Goal: Check status: Check status

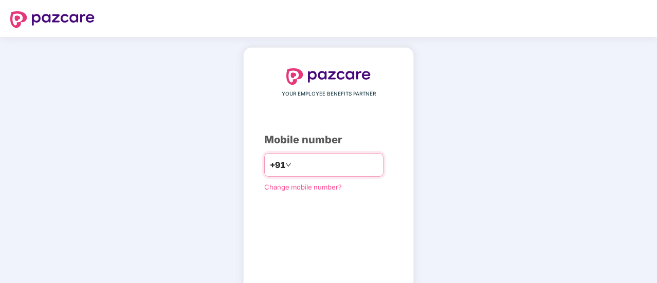
click at [330, 161] on input "number" at bounding box center [335, 165] width 84 height 16
type input "**********"
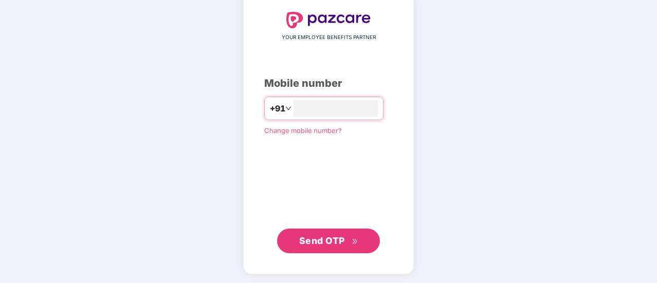
click at [350, 232] on button "Send OTP" at bounding box center [328, 241] width 103 height 25
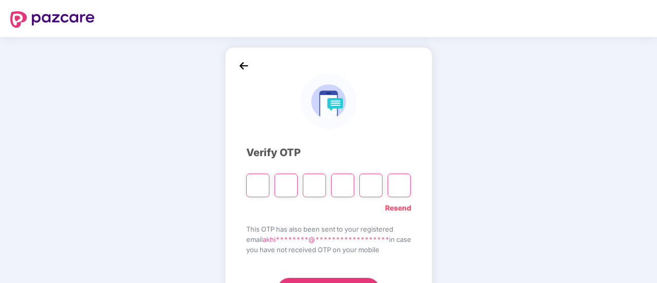
type input "*"
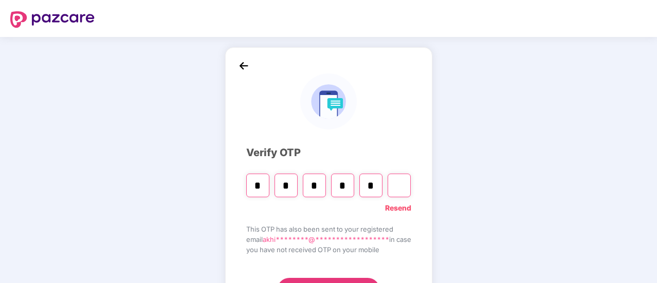
type input "*"
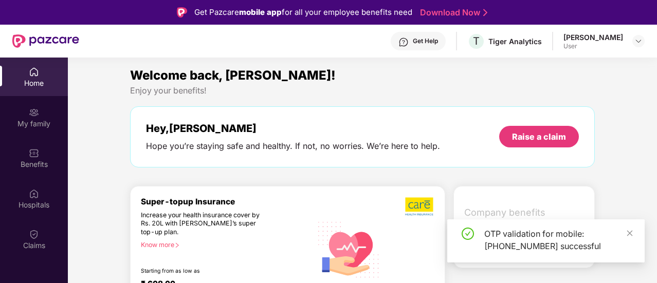
scroll to position [51, 0]
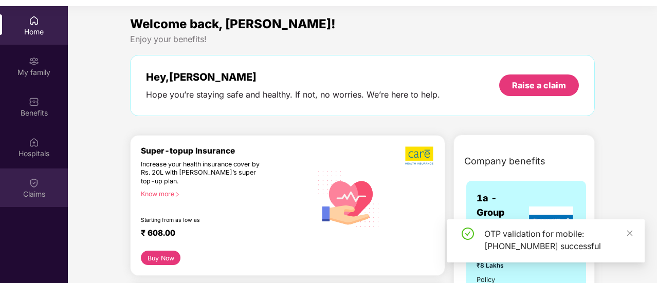
click at [42, 200] on div "Claims" at bounding box center [34, 188] width 68 height 39
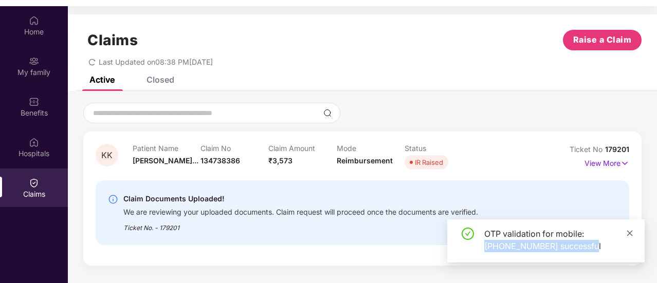
click at [626, 236] on div "OTP validation for mobile: [PHONE_NUMBER] successful" at bounding box center [545, 240] width 197 height 43
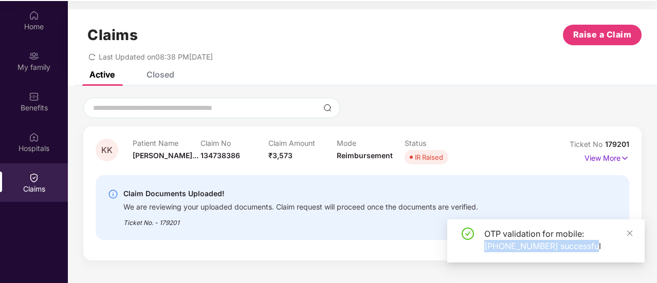
scroll to position [58, 0]
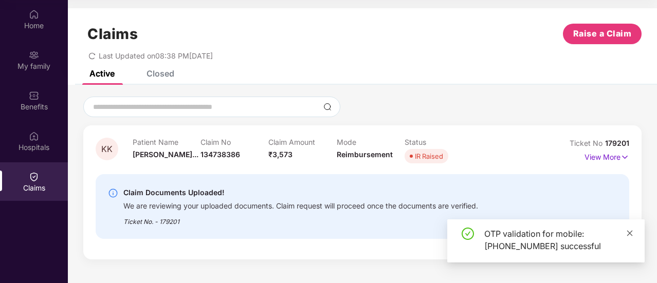
click at [630, 232] on icon "close" at bounding box center [629, 233] width 7 height 7
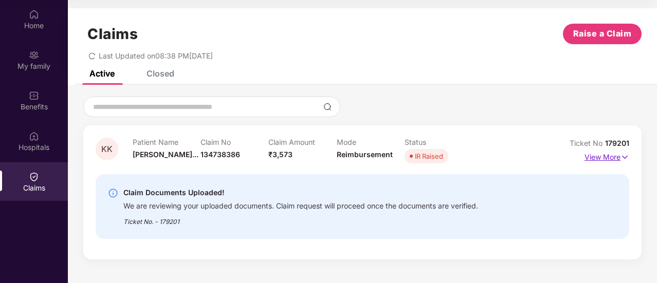
click at [627, 157] on img at bounding box center [624, 157] width 9 height 11
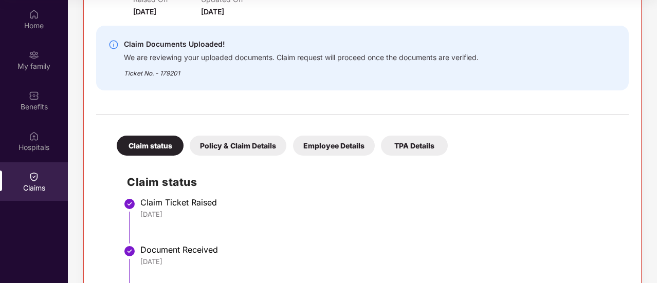
scroll to position [79, 0]
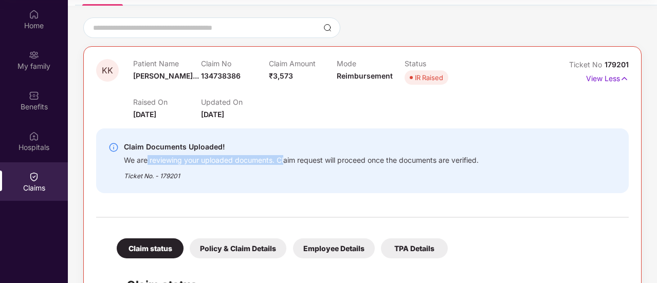
drag, startPoint x: 147, startPoint y: 163, endPoint x: 284, endPoint y: 155, distance: 136.9
click at [284, 155] on div "We are reviewing your uploaded documents. Claim request will proceed once the d…" at bounding box center [301, 159] width 355 height 12
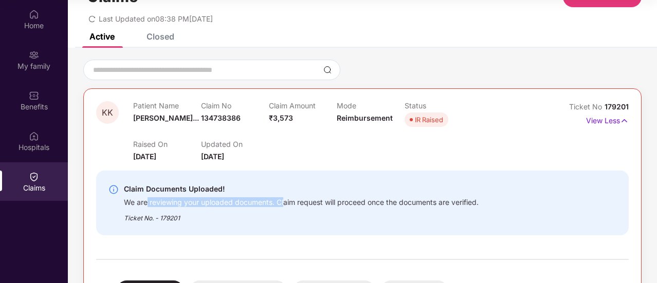
scroll to position [0, 0]
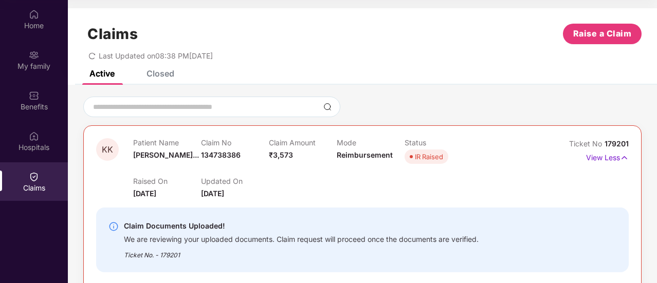
click at [169, 83] on div "Closed" at bounding box center [152, 73] width 43 height 23
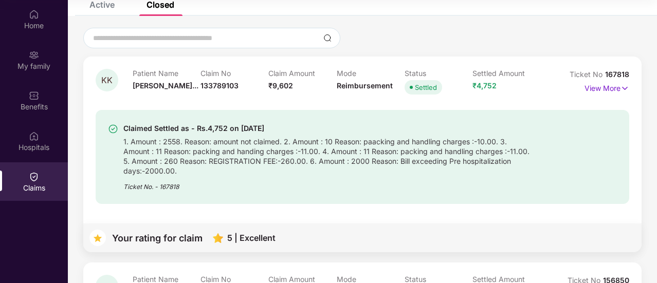
scroll to position [103, 0]
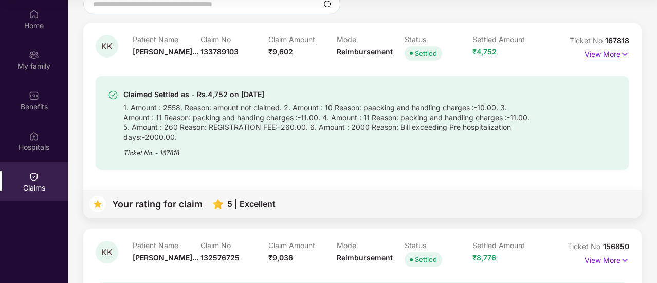
click at [610, 51] on p "View More" at bounding box center [606, 53] width 45 height 14
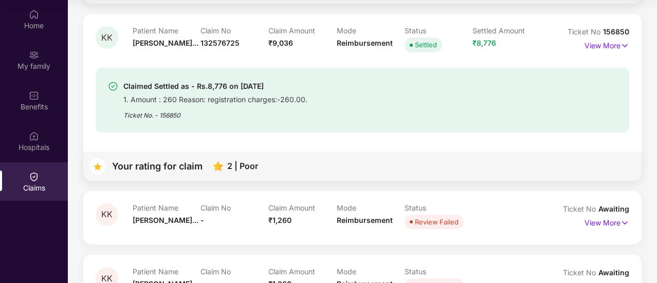
scroll to position [698, 0]
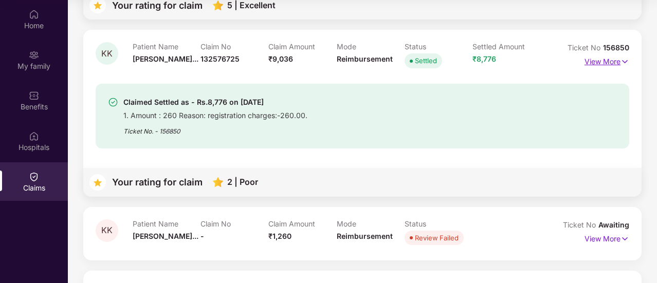
click at [590, 66] on p "View More" at bounding box center [606, 60] width 45 height 14
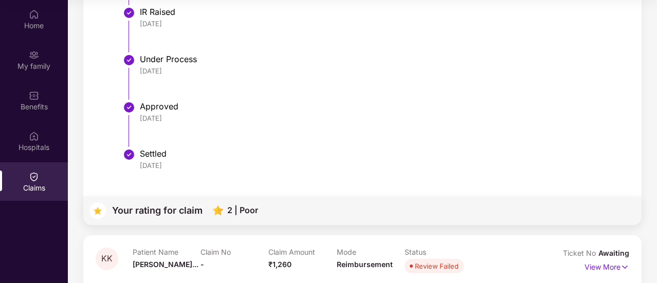
scroll to position [1239, 0]
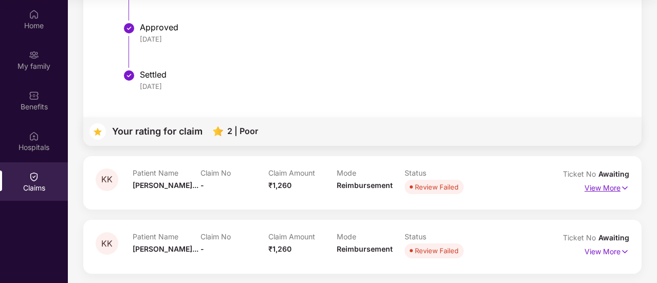
click at [602, 188] on p "View More" at bounding box center [606, 187] width 45 height 14
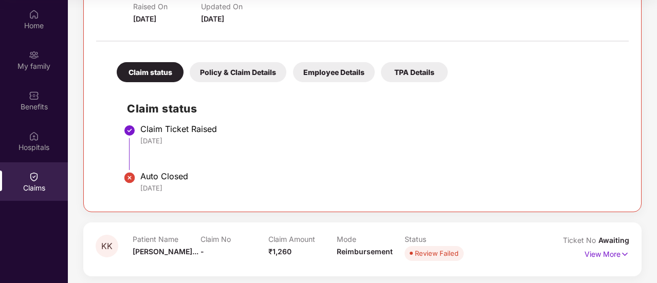
scroll to position [1447, 0]
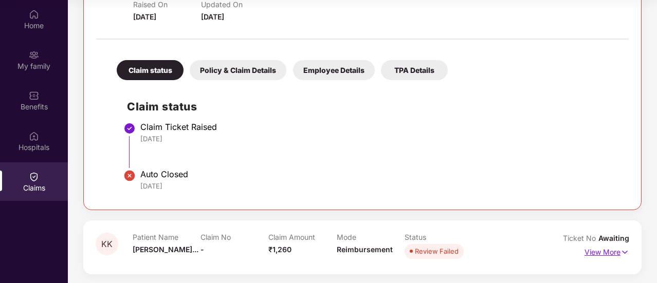
click at [611, 247] on p "View More" at bounding box center [606, 251] width 45 height 14
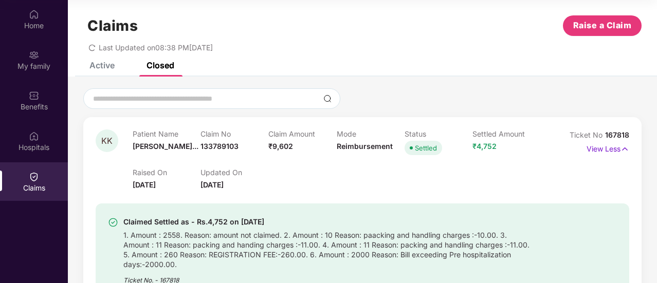
scroll to position [0, 0]
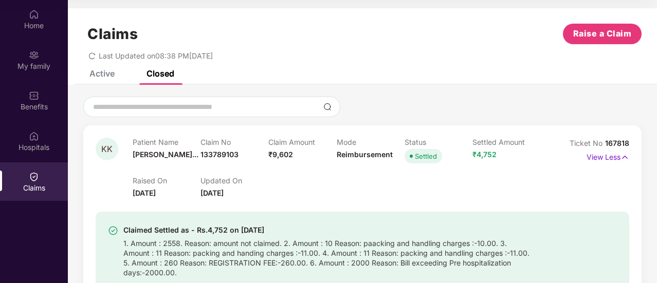
click at [114, 71] on div "Active" at bounding box center [101, 73] width 25 height 10
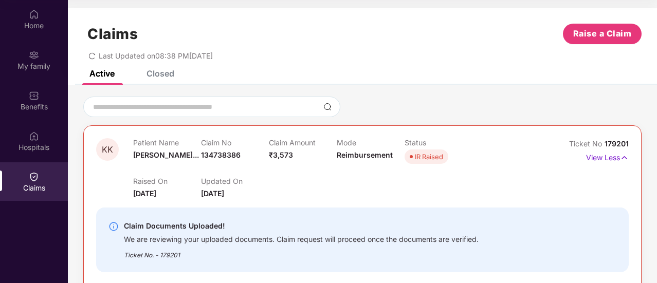
click at [162, 77] on div "Closed" at bounding box center [160, 73] width 28 height 10
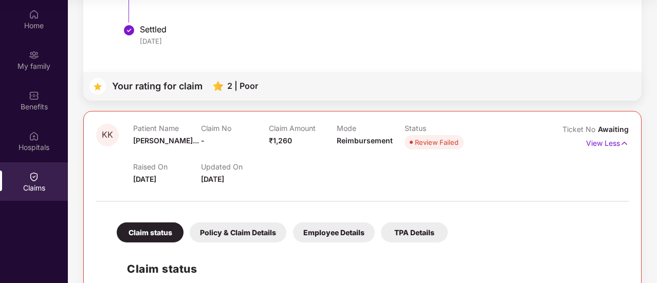
scroll to position [1490, 0]
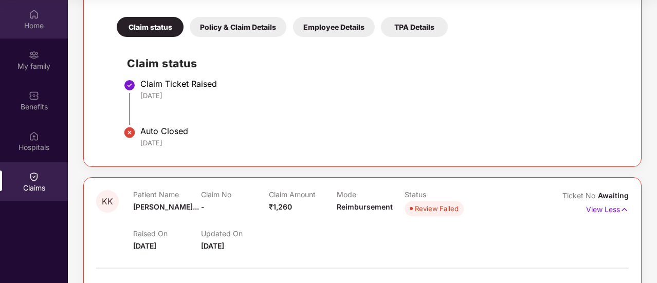
click at [33, 16] on img at bounding box center [34, 14] width 10 height 10
